Goal: Information Seeking & Learning: Compare options

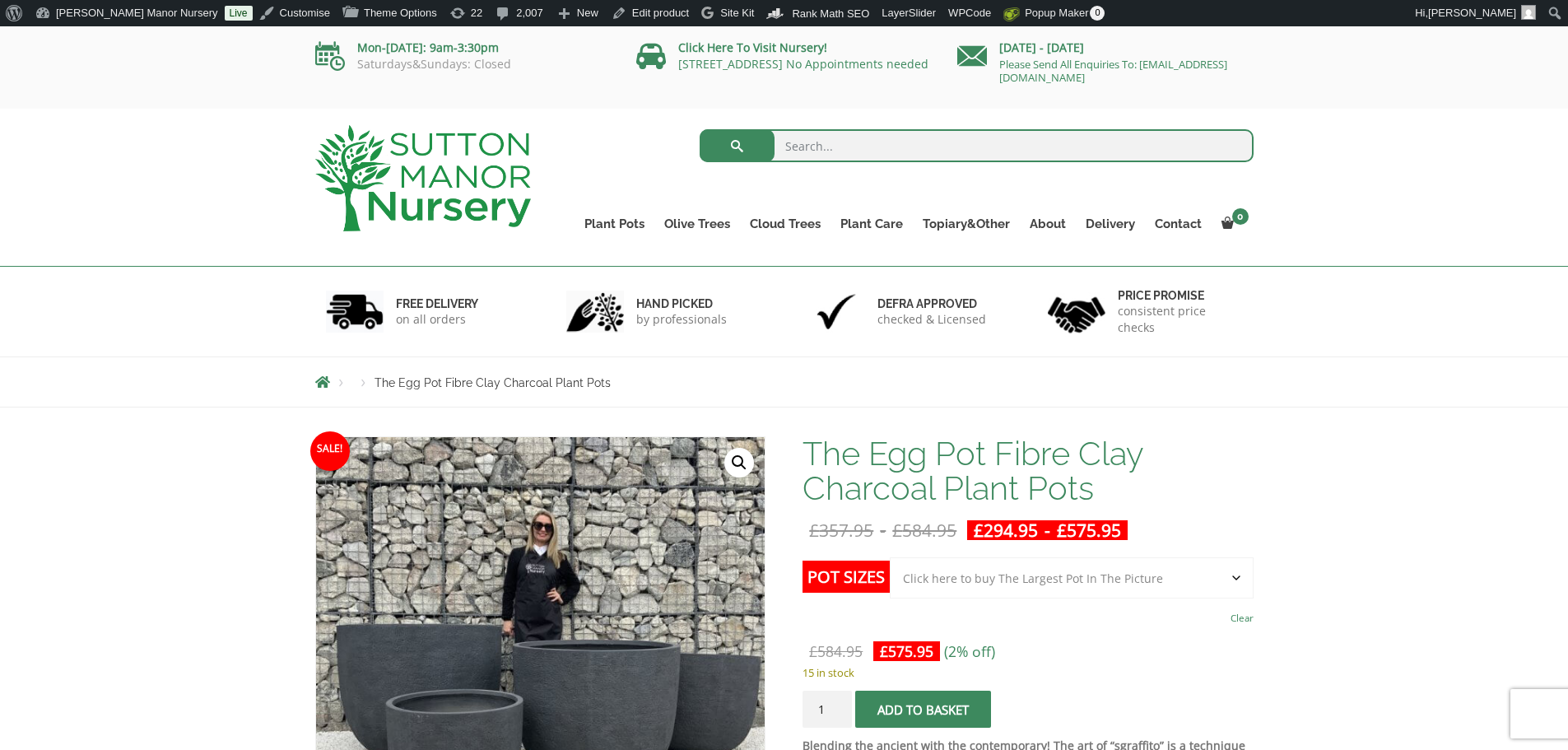
select select "Click here to buy The Largest Pot In The Picture"
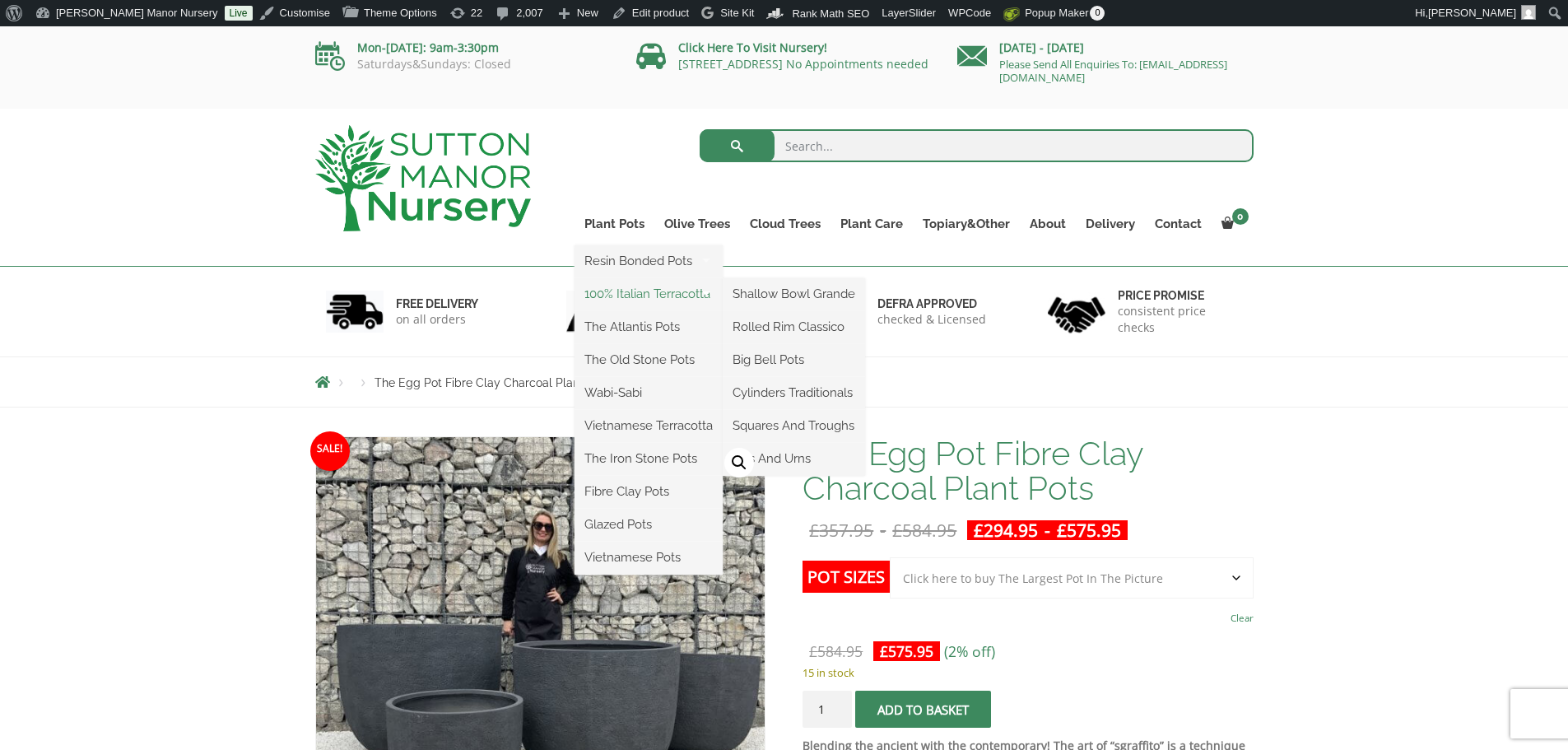
click at [624, 288] on link "100% Italian Terracotta" at bounding box center [649, 294] width 148 height 24
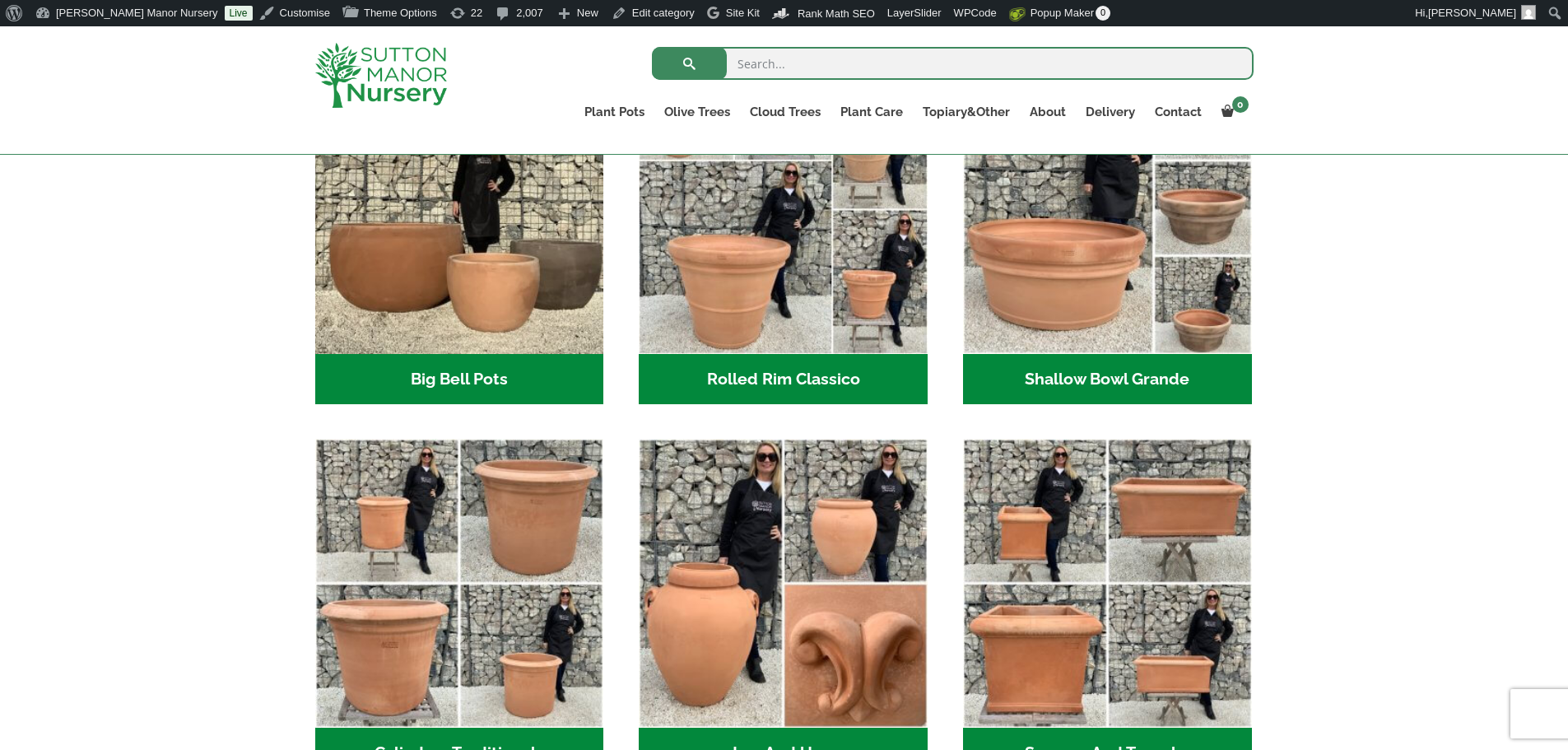
scroll to position [659, 0]
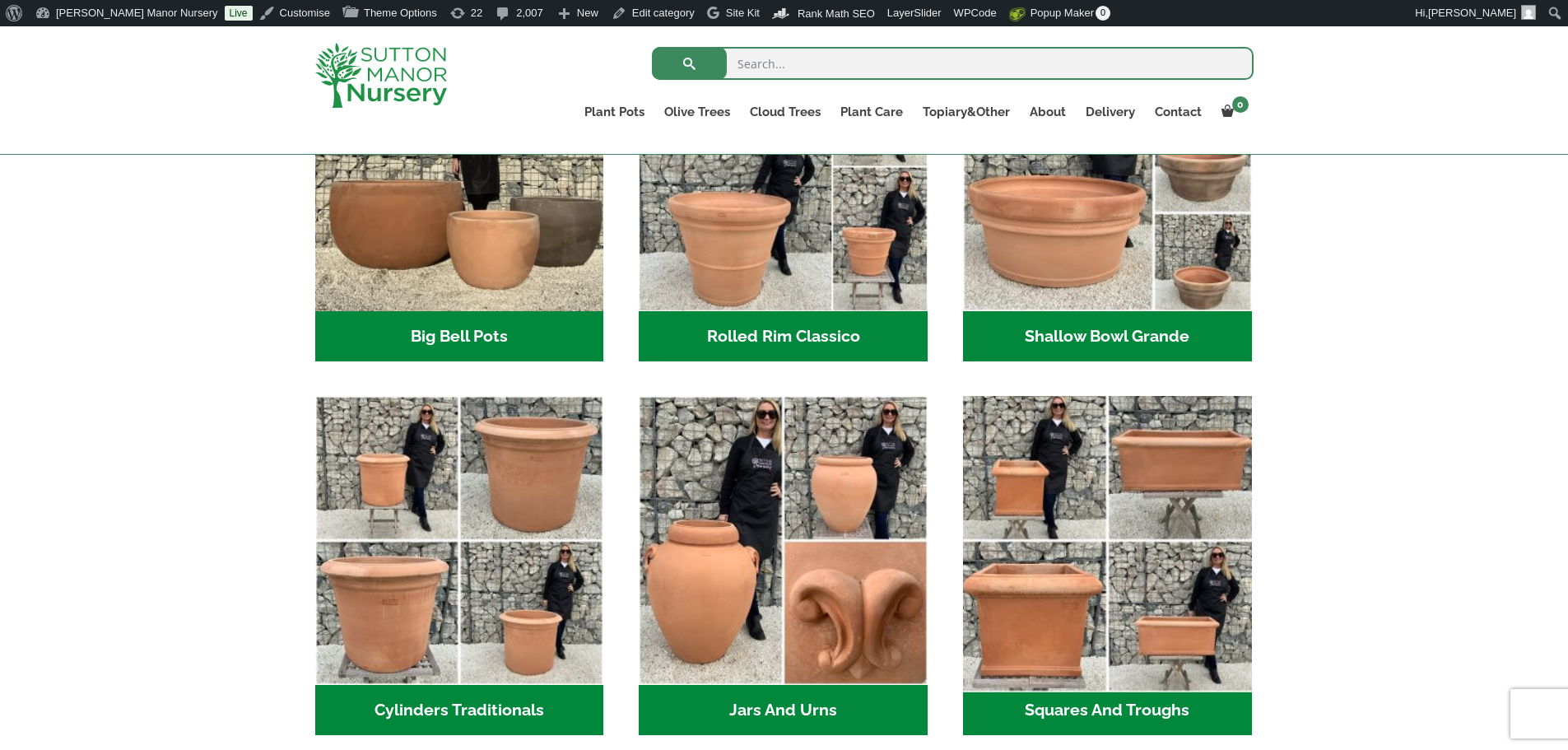
click at [1197, 539] on img "Visit product category Squares And Troughs" at bounding box center [1106, 540] width 303 height 303
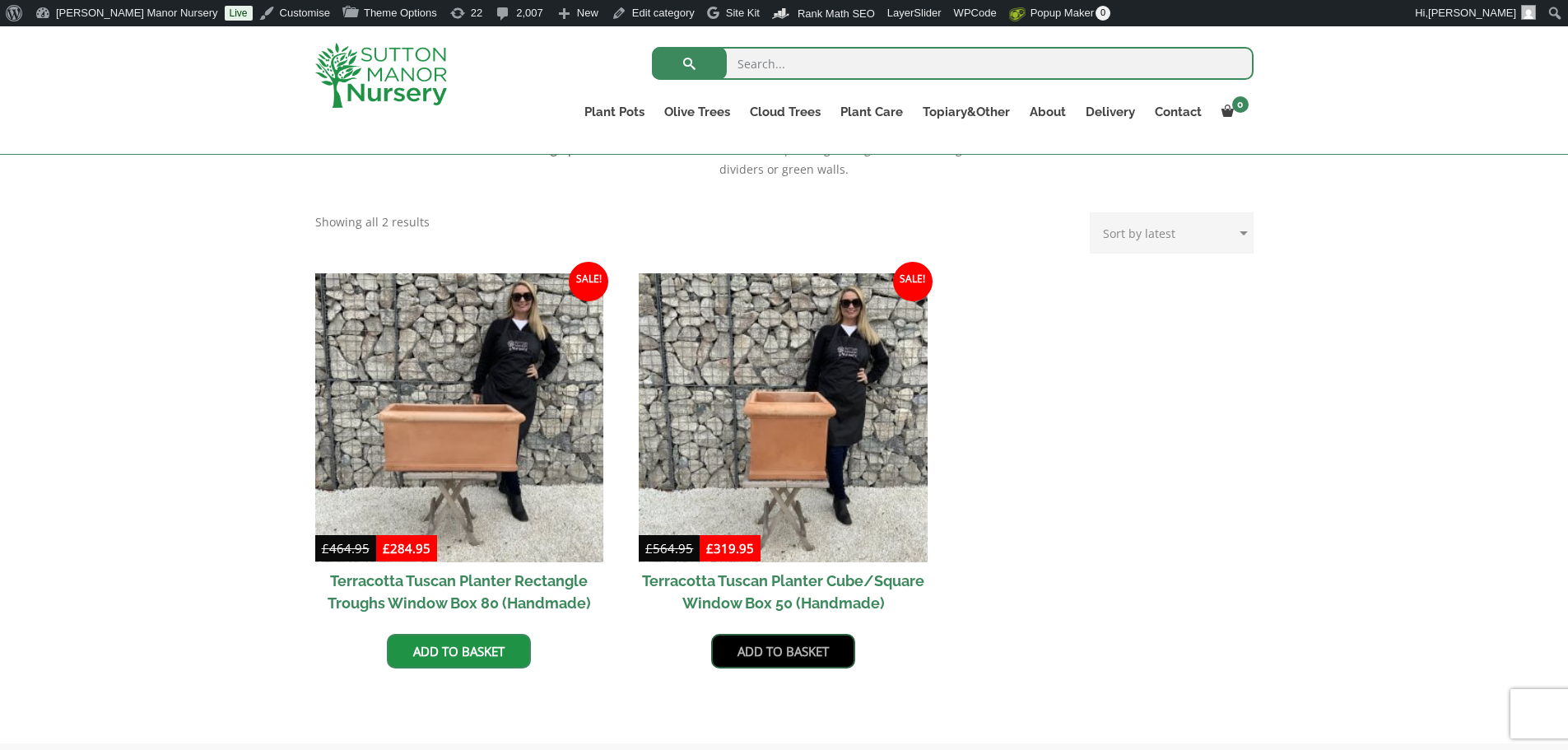
scroll to position [741, 0]
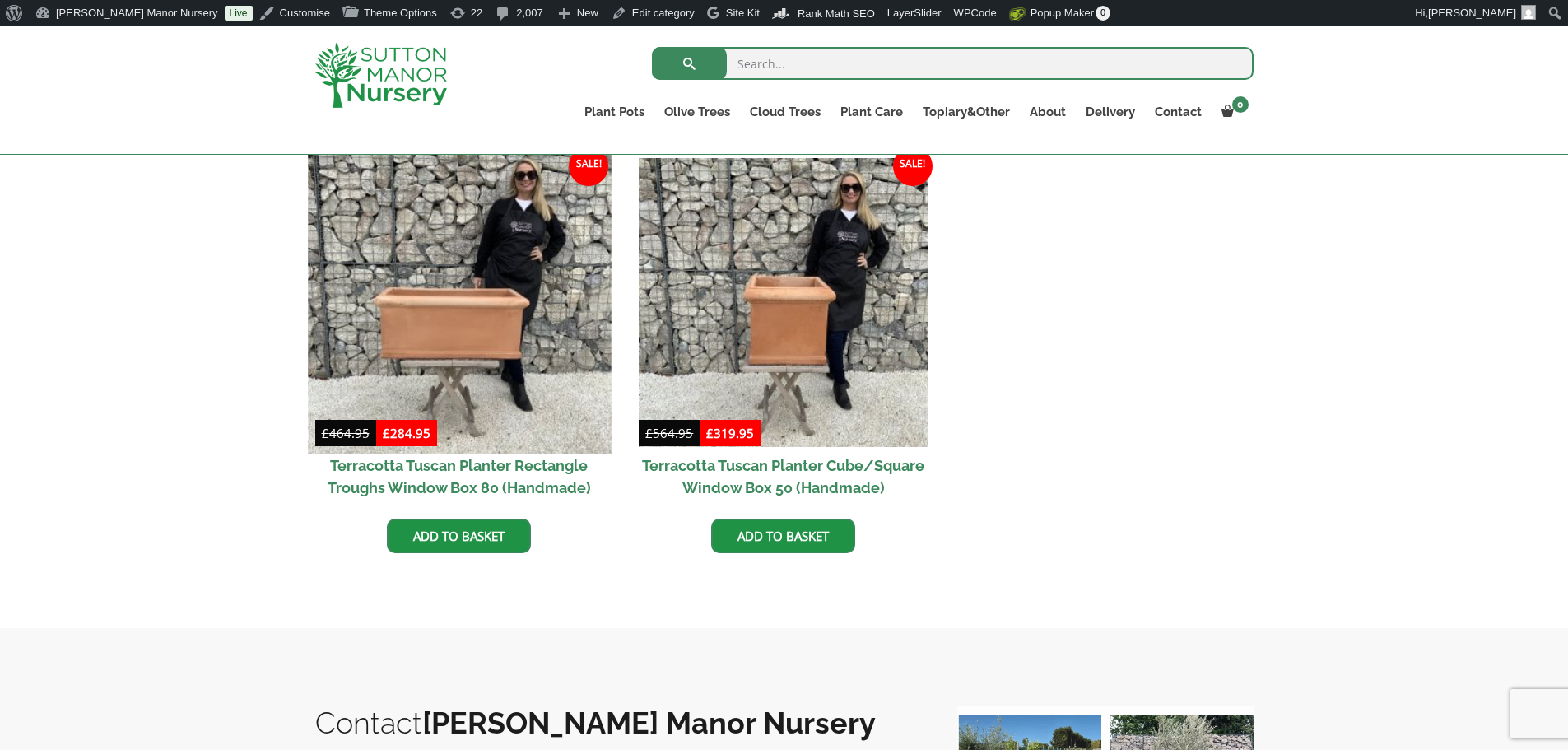
click at [538, 346] on img at bounding box center [459, 302] width 303 height 303
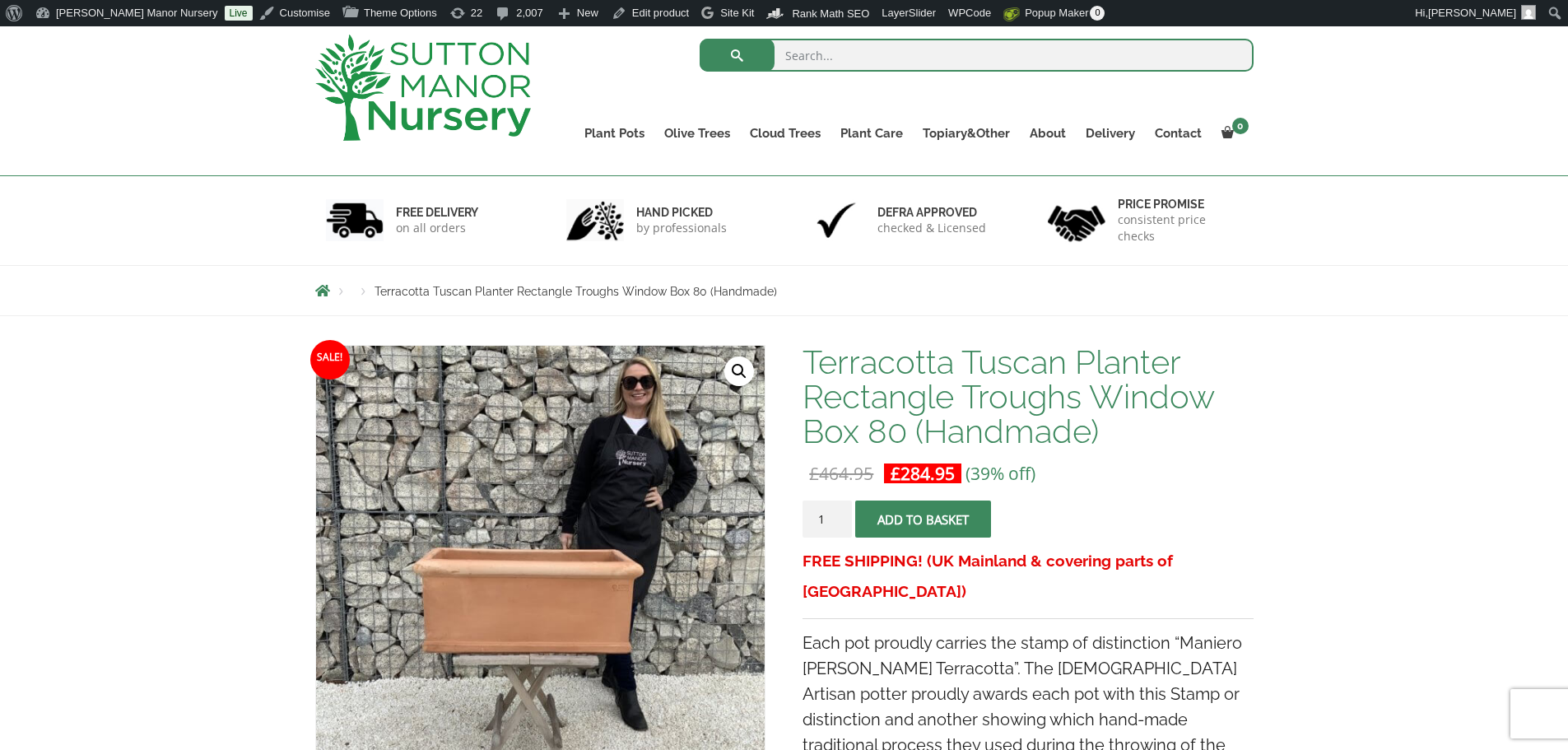
scroll to position [82, 0]
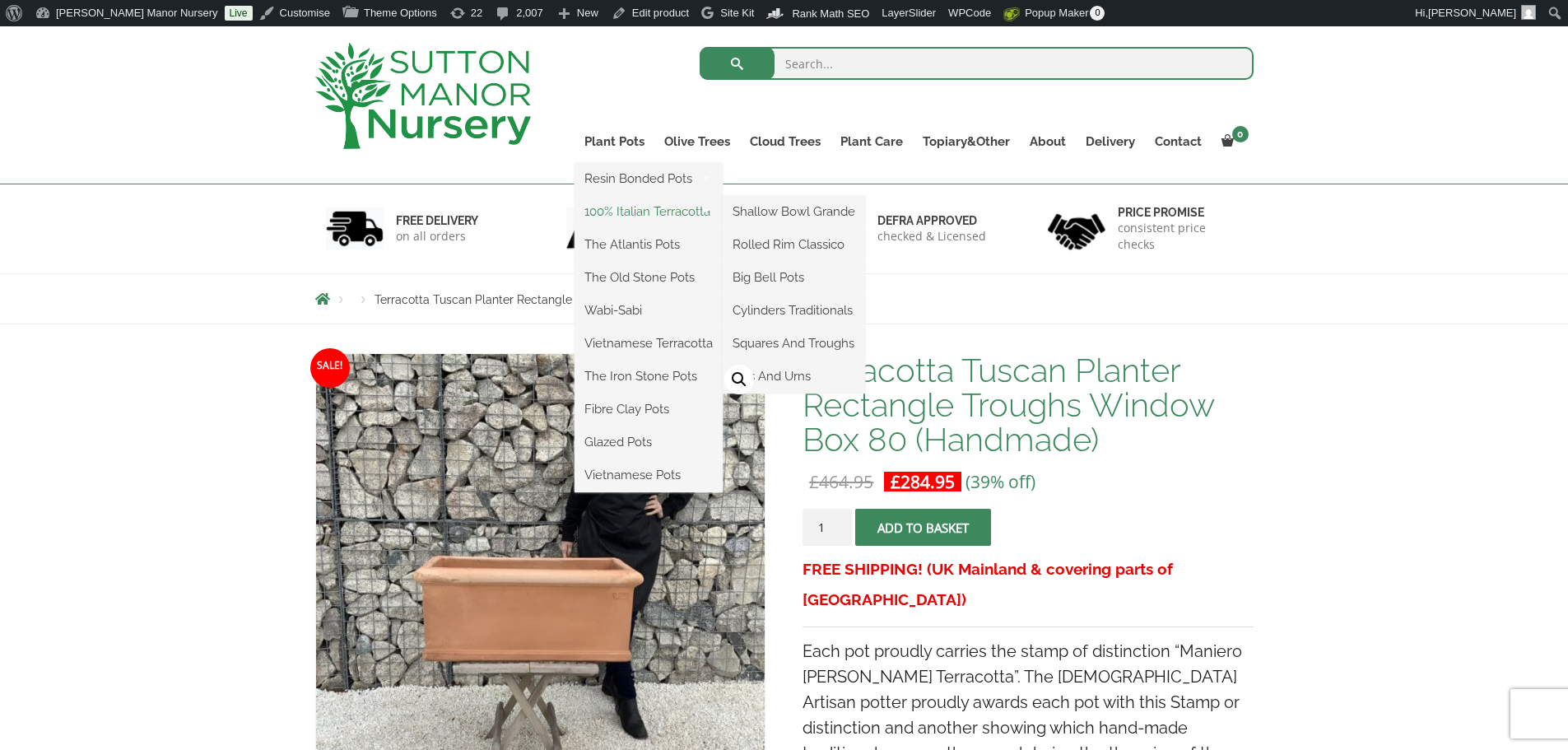
click at [650, 212] on link "100% Italian Terracotta" at bounding box center [649, 211] width 148 height 24
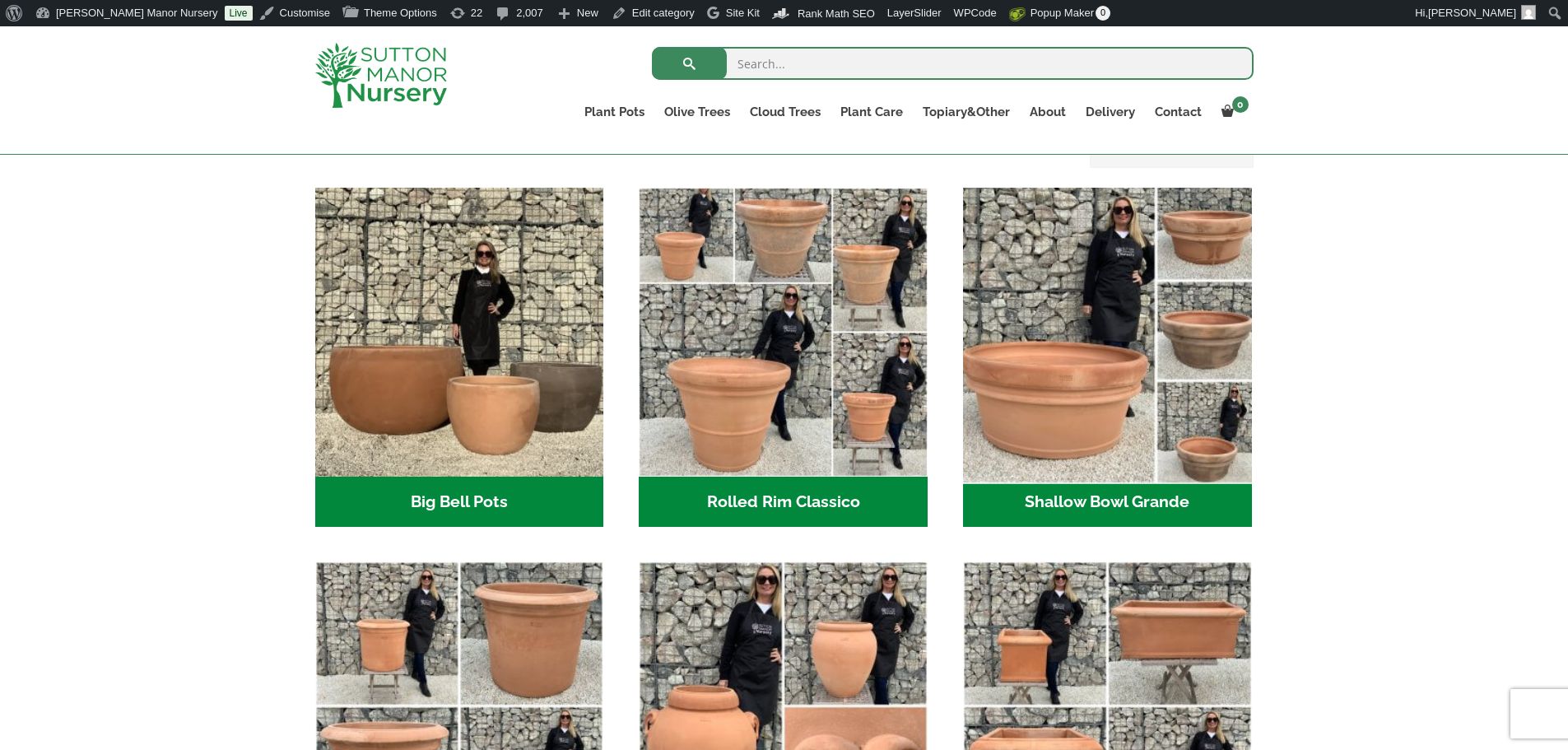
scroll to position [494, 0]
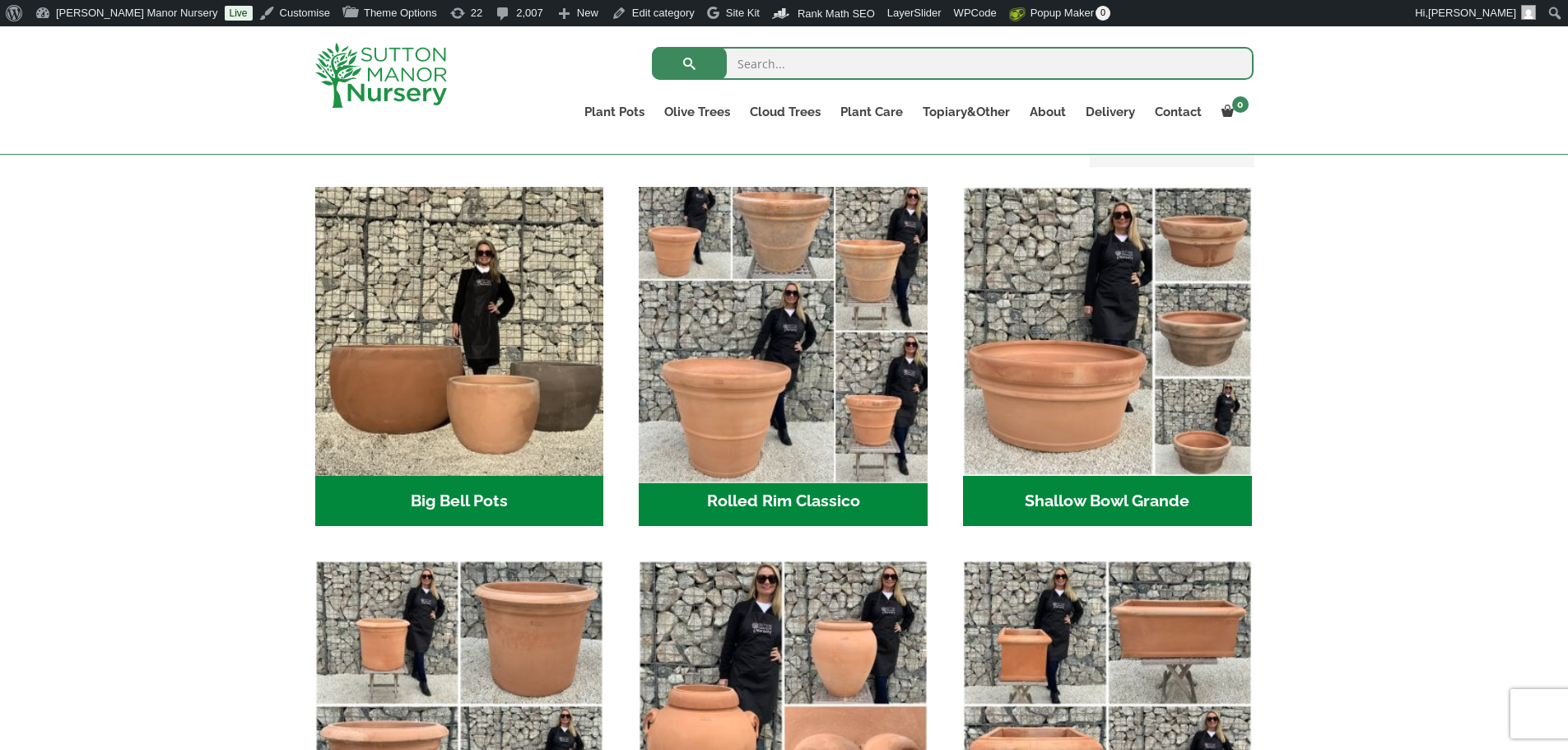
click at [726, 360] on img "Visit product category Rolled Rim Classico" at bounding box center [783, 331] width 303 height 303
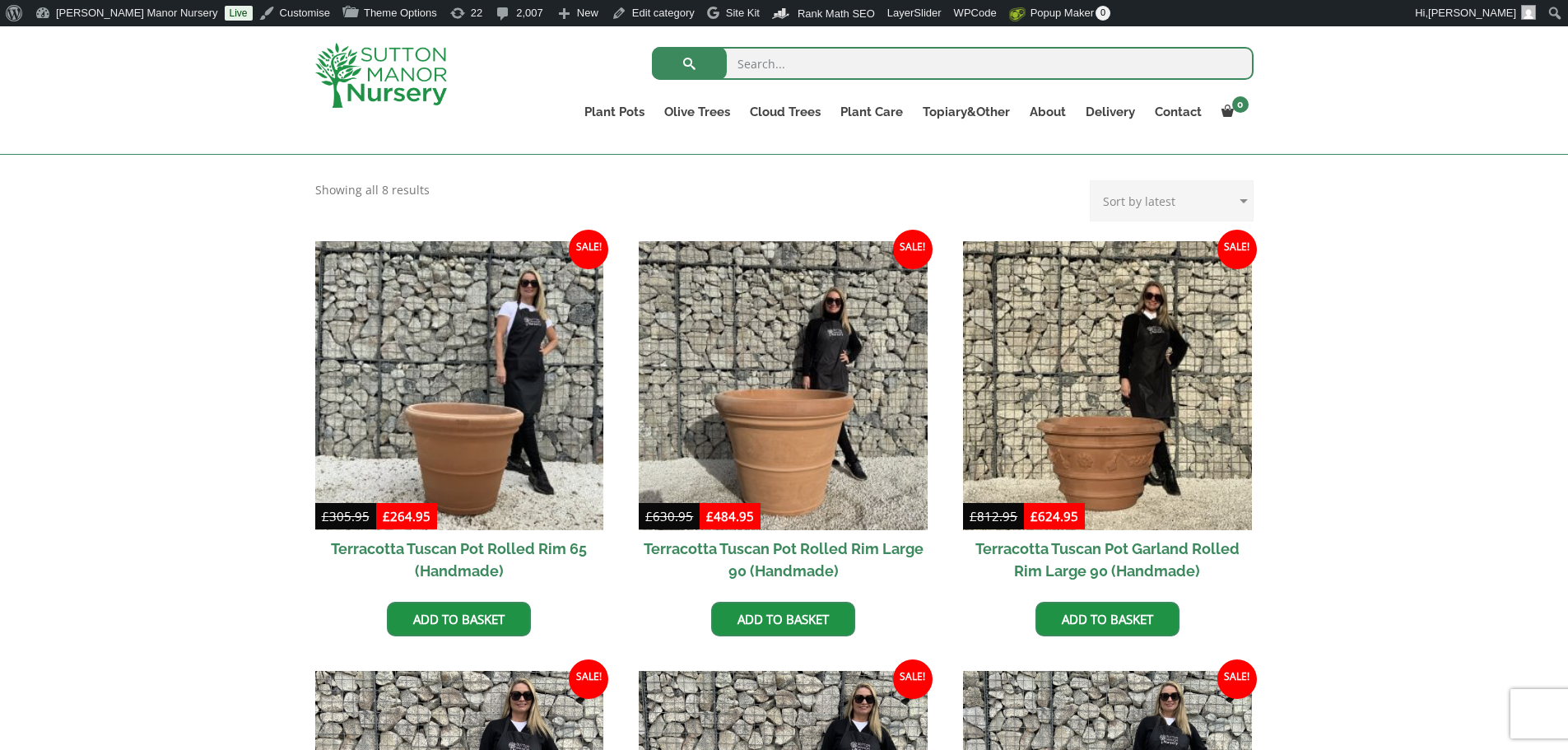
scroll to position [659, 0]
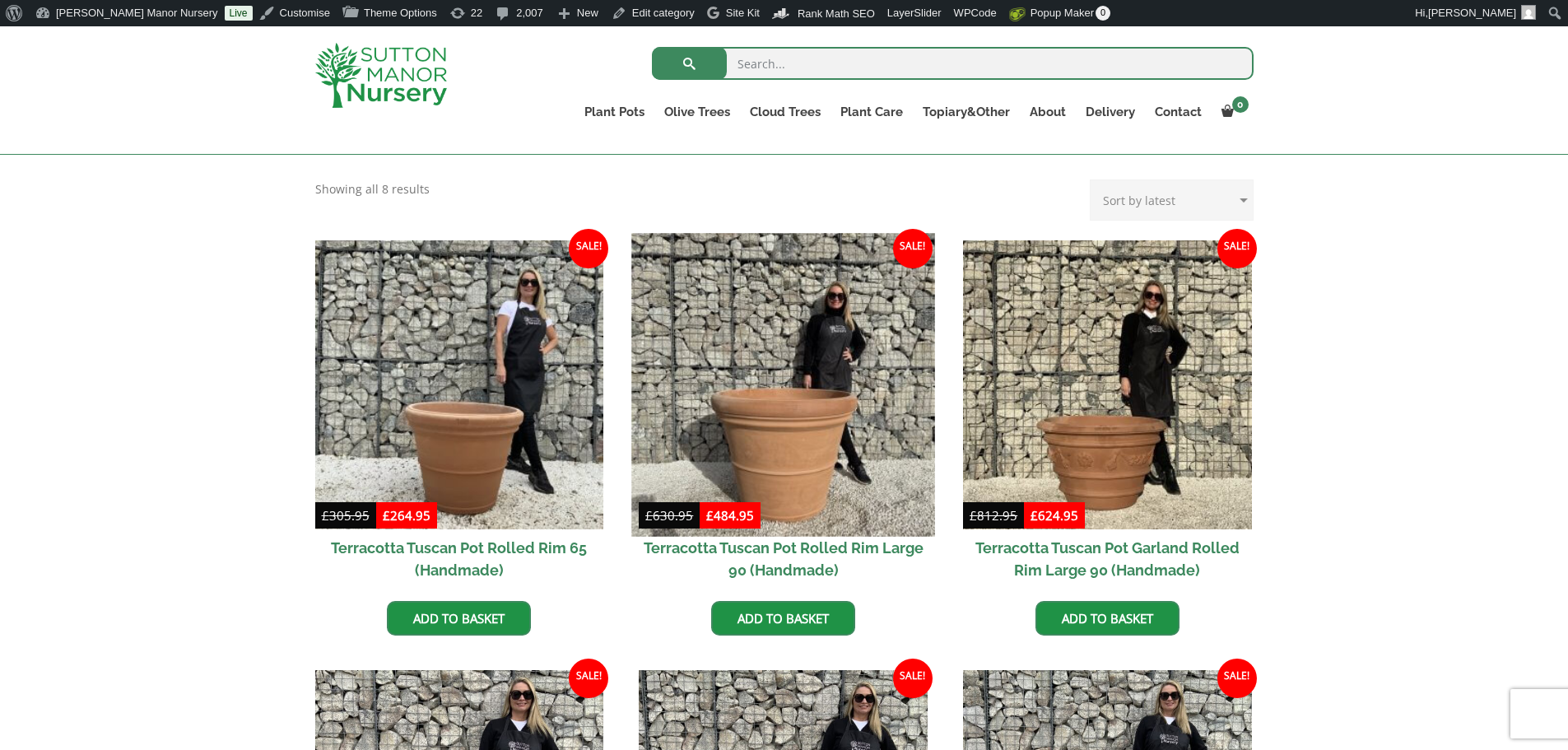
click at [835, 425] on img at bounding box center [783, 384] width 303 height 303
